Goal: Navigation & Orientation: Find specific page/section

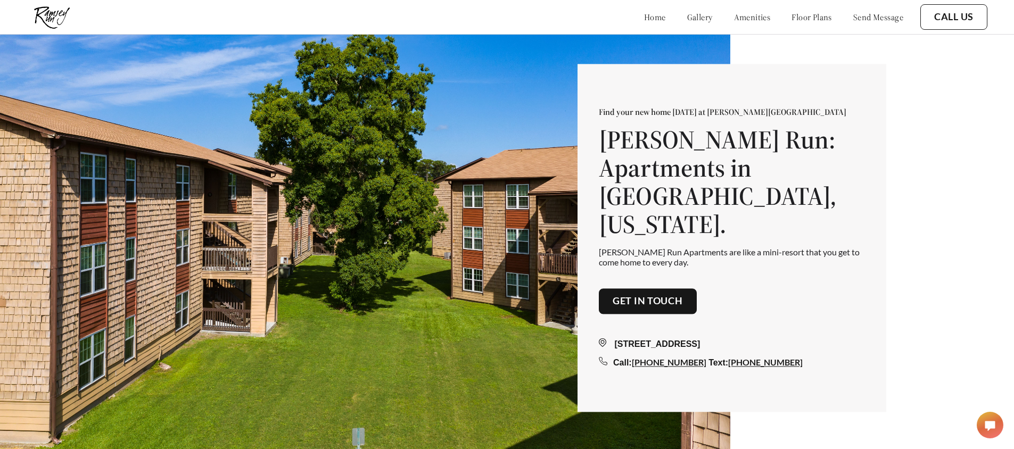
click at [811, 17] on link "floor plans" at bounding box center [812, 17] width 40 height 11
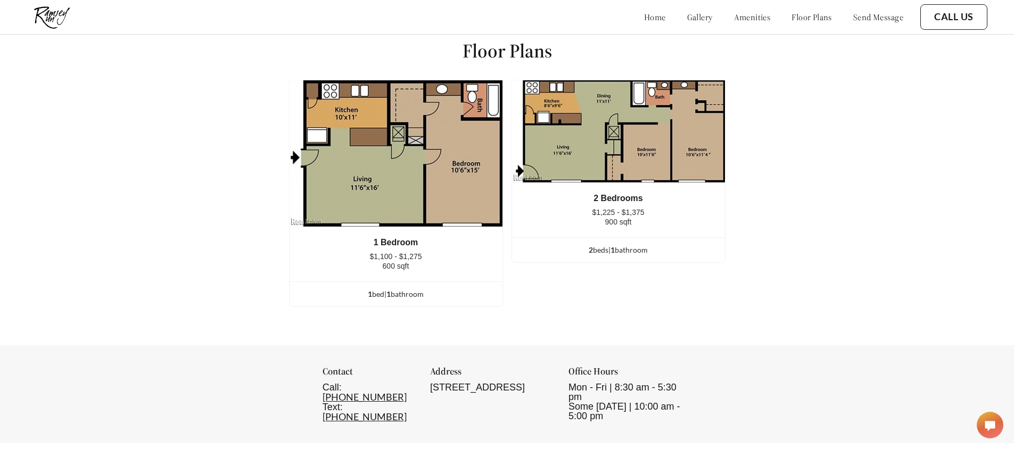
scroll to position [1342, 0]
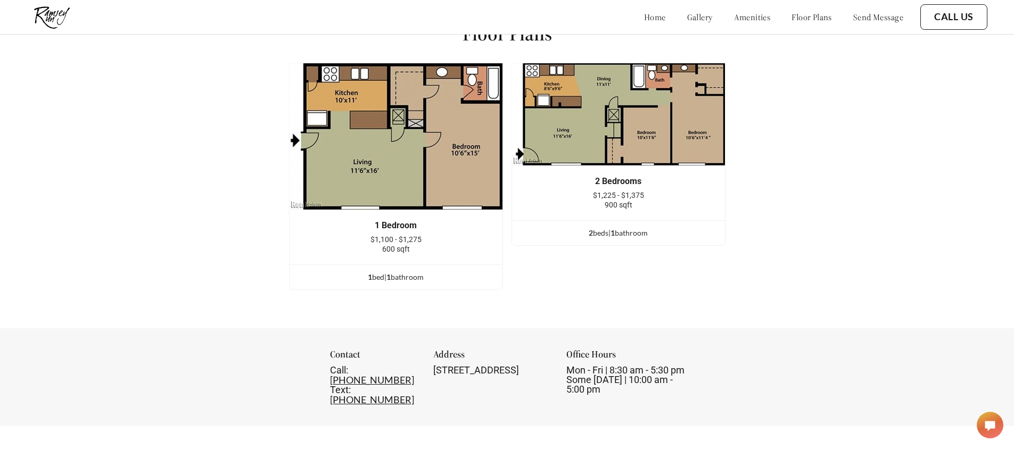
click at [403, 190] on img at bounding box center [396, 136] width 214 height 147
click at [398, 283] on div "1 bed | 1 bathroom" at bounding box center [396, 278] width 213 height 12
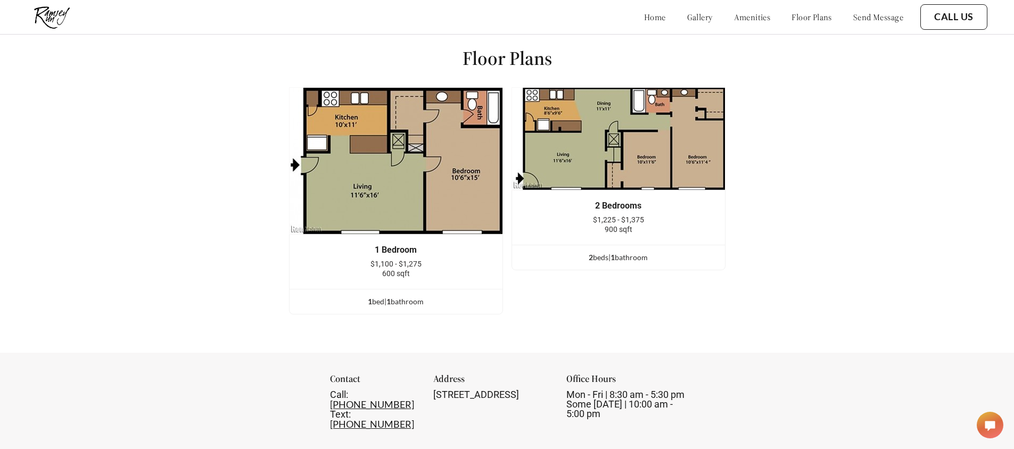
scroll to position [1236, 0]
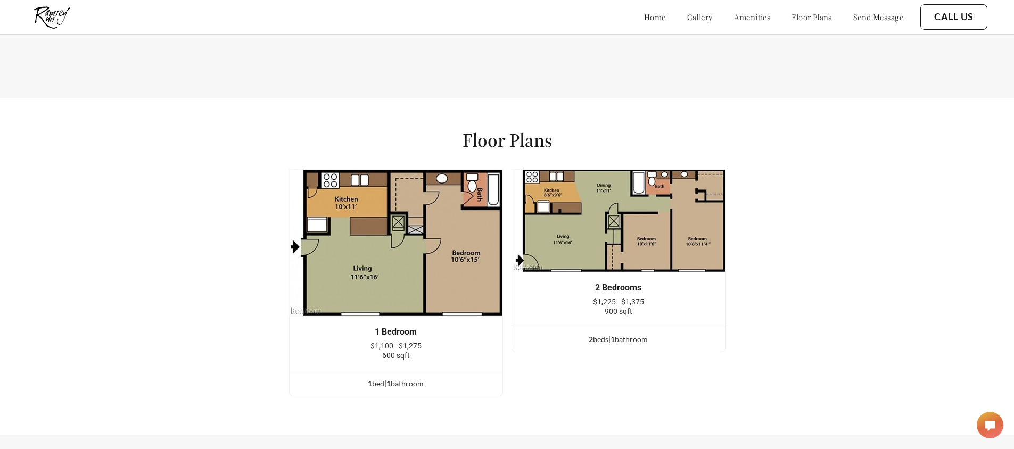
click at [734, 20] on link "amenities" at bounding box center [752, 17] width 37 height 11
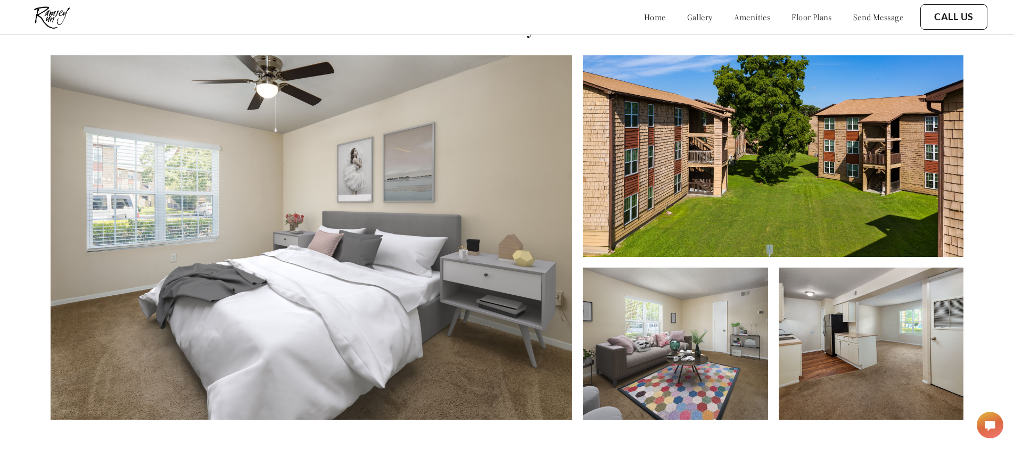
scroll to position [452, 0]
